Goal: Task Accomplishment & Management: Manage account settings

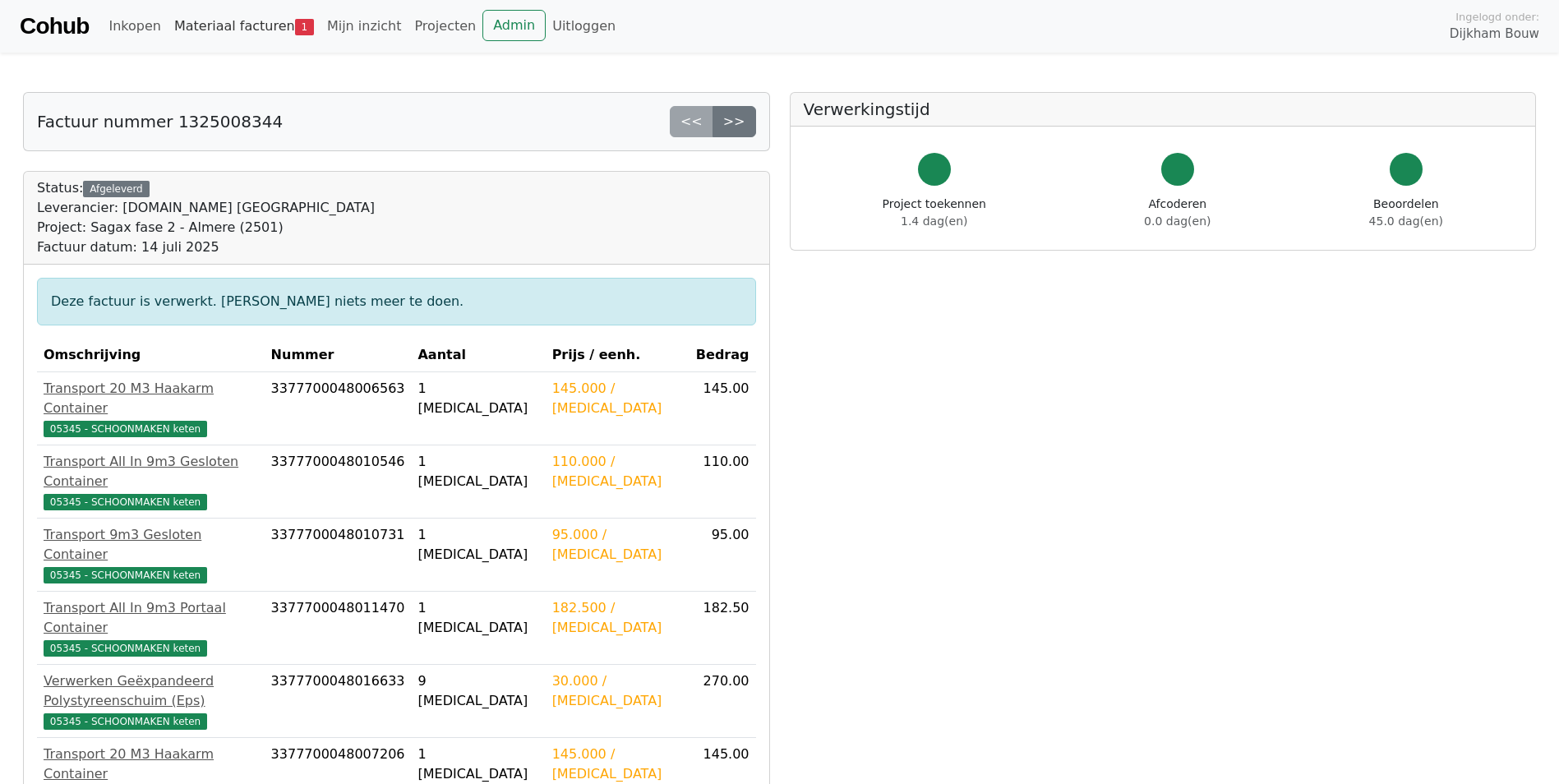
click at [242, 25] on link "Materiaal facturen 1" at bounding box center [244, 26] width 153 height 33
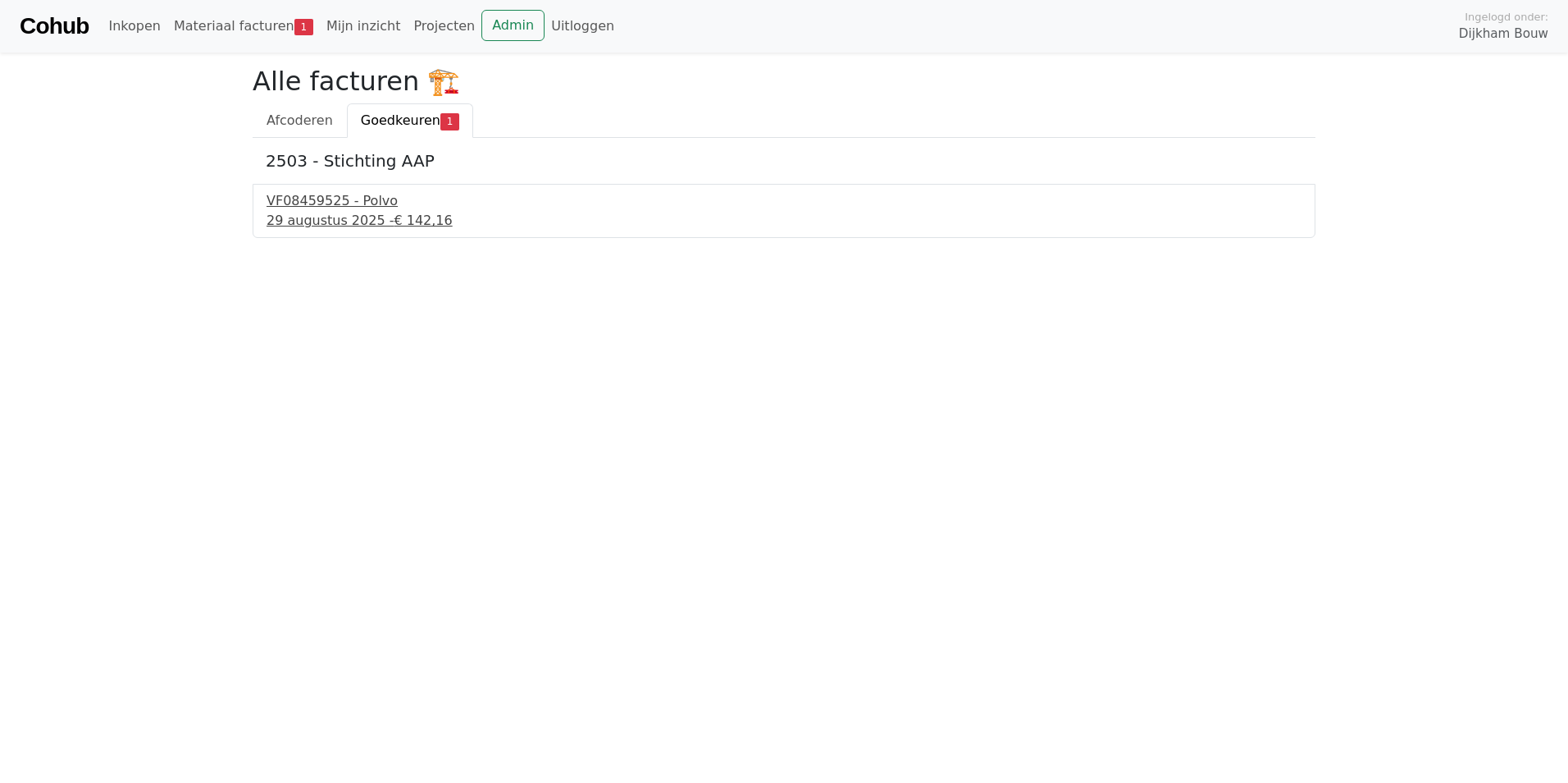
click at [329, 218] on div "29 augustus 2025 - € 142,16" at bounding box center [784, 220] width 1035 height 20
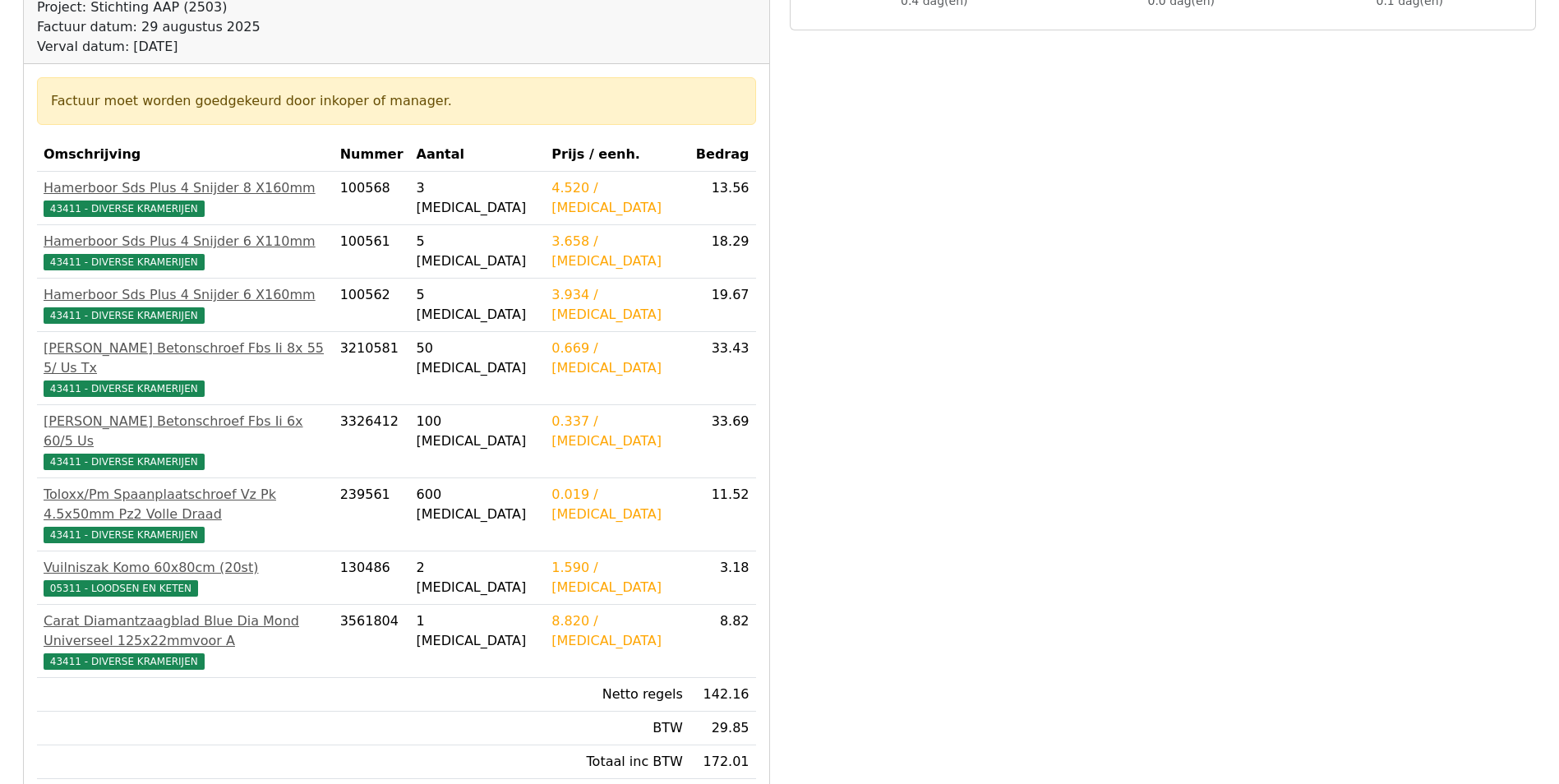
scroll to position [247, 0]
